Goal: Information Seeking & Learning: Check status

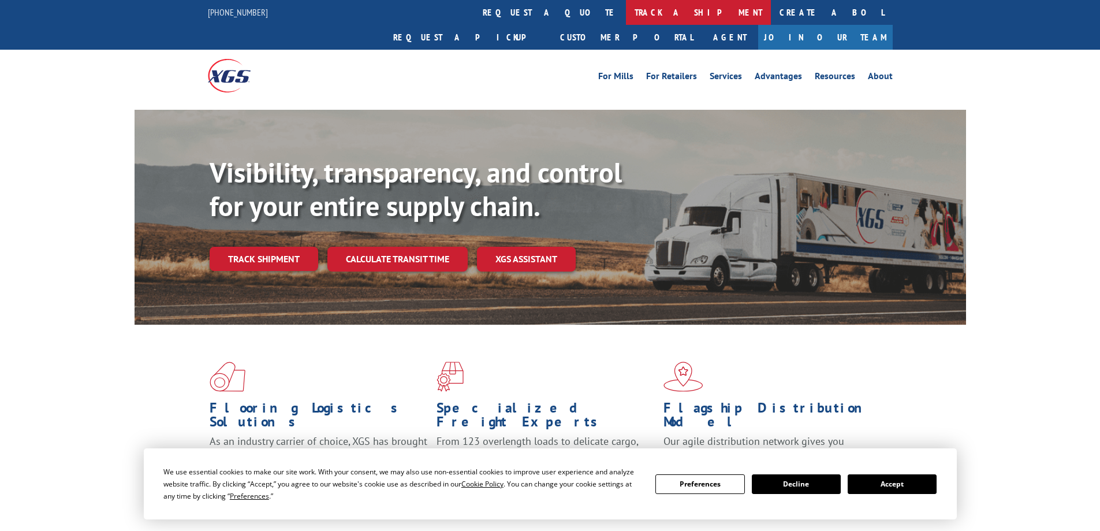
click at [626, 8] on link "track a shipment" at bounding box center [698, 12] width 145 height 25
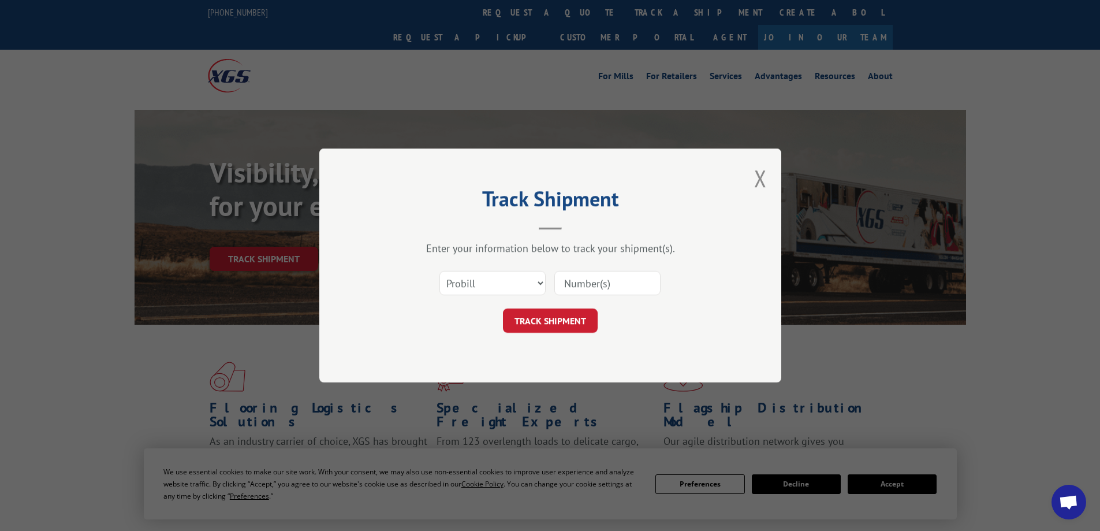
click at [578, 288] on input at bounding box center [607, 283] width 106 height 24
click at [541, 281] on select "Select category... Probill BOL PO" at bounding box center [493, 283] width 106 height 24
select select "bol"
click at [440, 271] on select "Select category... Probill BOL PO" at bounding box center [493, 283] width 106 height 24
click at [572, 287] on input at bounding box center [607, 283] width 106 height 24
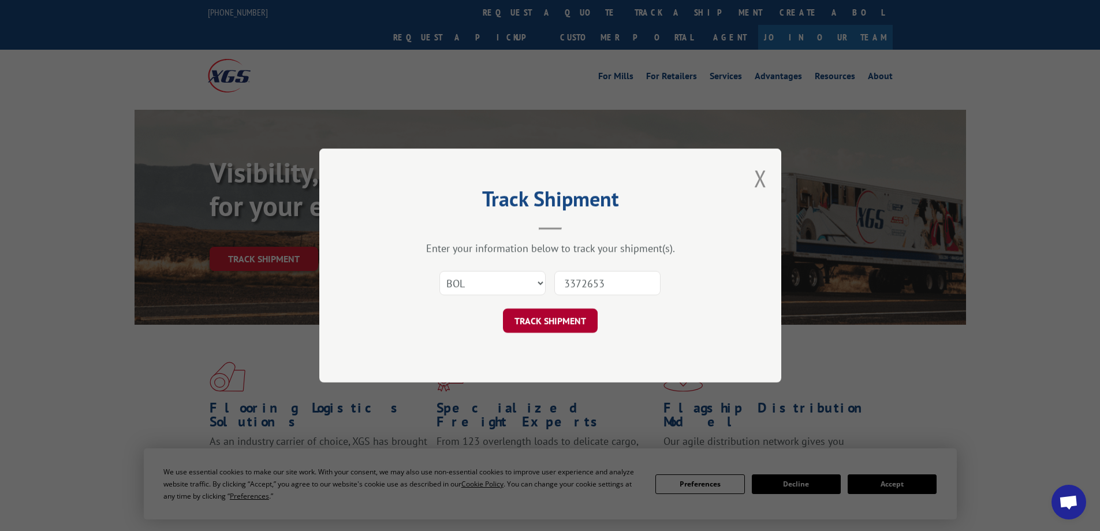
type input "3372653"
click at [534, 311] on button "TRACK SHIPMENT" at bounding box center [550, 320] width 95 height 24
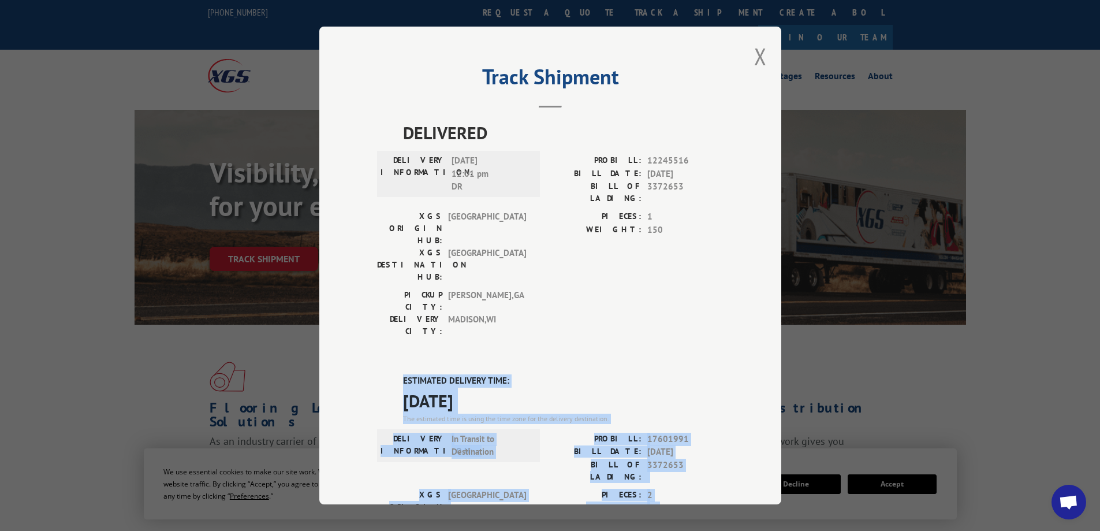
drag, startPoint x: 501, startPoint y: 479, endPoint x: 400, endPoint y: 311, distance: 196.1
click at [377, 298] on div "DELIVERED DELIVERY INFORMATION: [DATE] 12:01 pm DR [PERSON_NAME]: 12245516 BILL…" at bounding box center [550, 470] width 347 height 701
drag, startPoint x: 545, startPoint y: 395, endPoint x: 537, endPoint y: 393, distance: 8.8
click at [754, 58] on button "Close modal" at bounding box center [760, 56] width 13 height 31
